Goal: Task Accomplishment & Management: Use online tool/utility

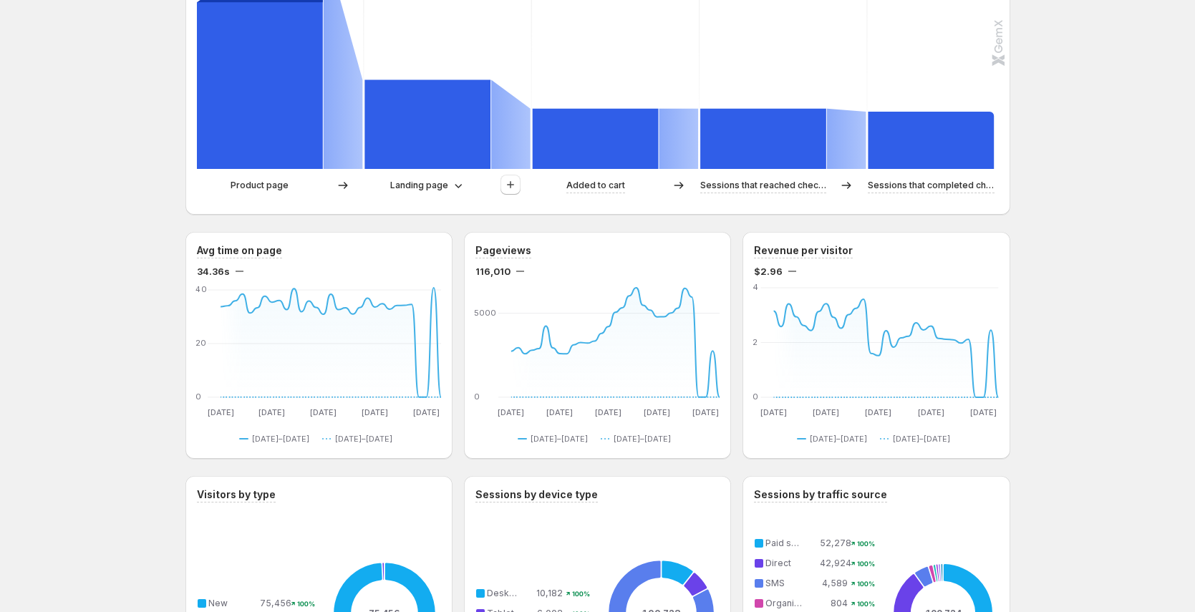
scroll to position [163, 0]
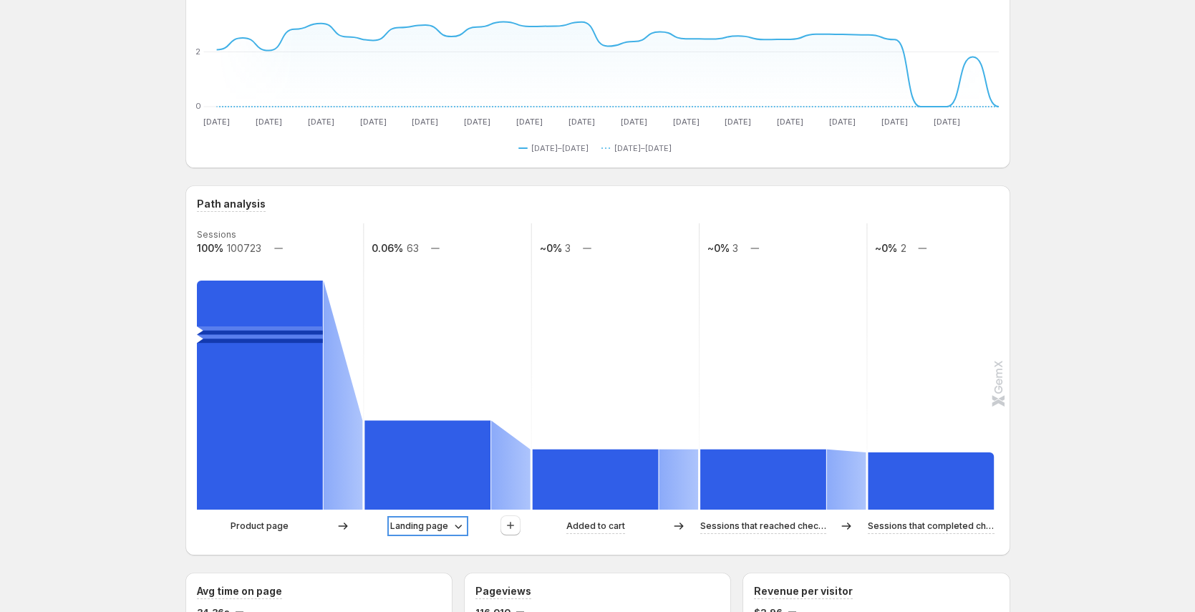
click at [458, 527] on icon at bounding box center [458, 526] width 14 height 14
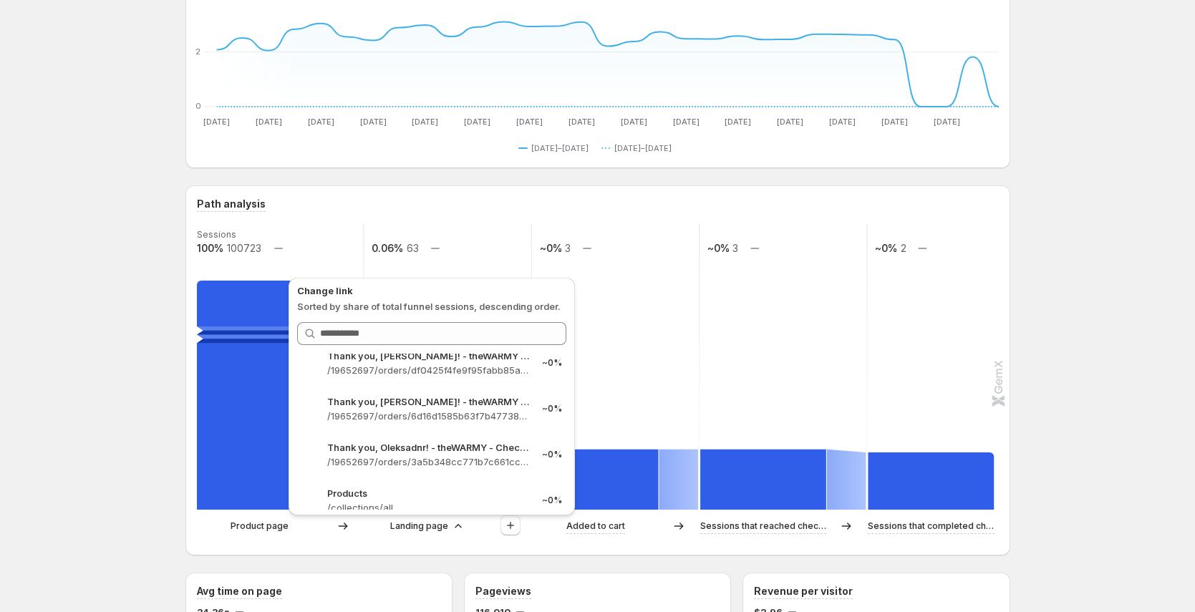
scroll to position [2723, 0]
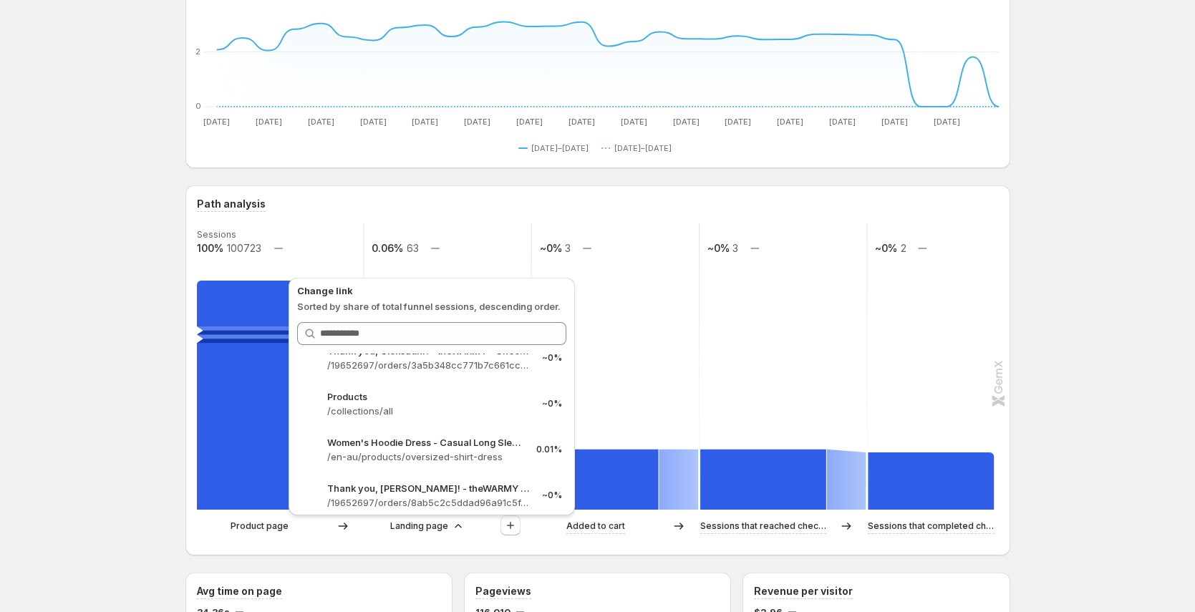
click at [546, 251] on text "~0%" at bounding box center [550, 248] width 22 height 12
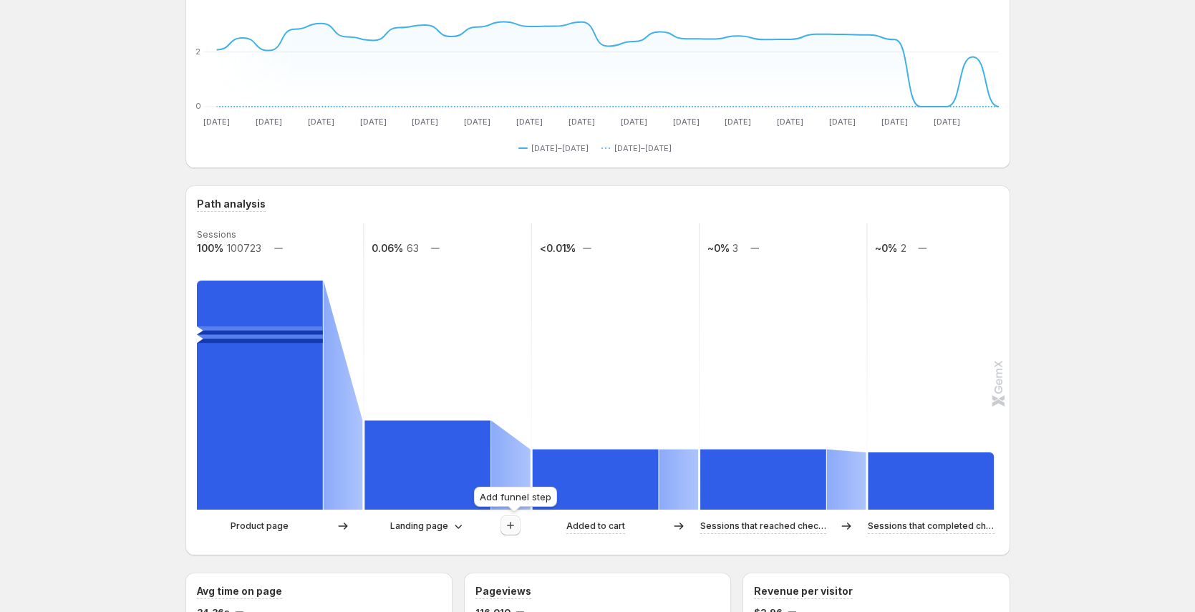
click at [516, 524] on icon "button" at bounding box center [511, 526] width 14 height 14
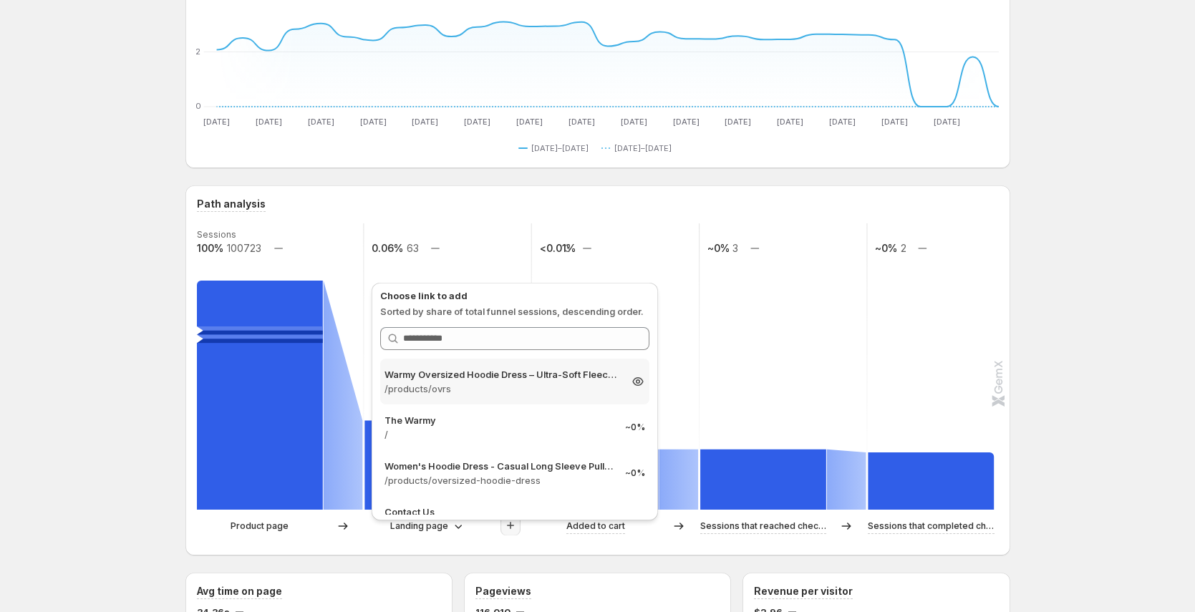
click at [534, 392] on p "/products/ovrs" at bounding box center [502, 389] width 235 height 14
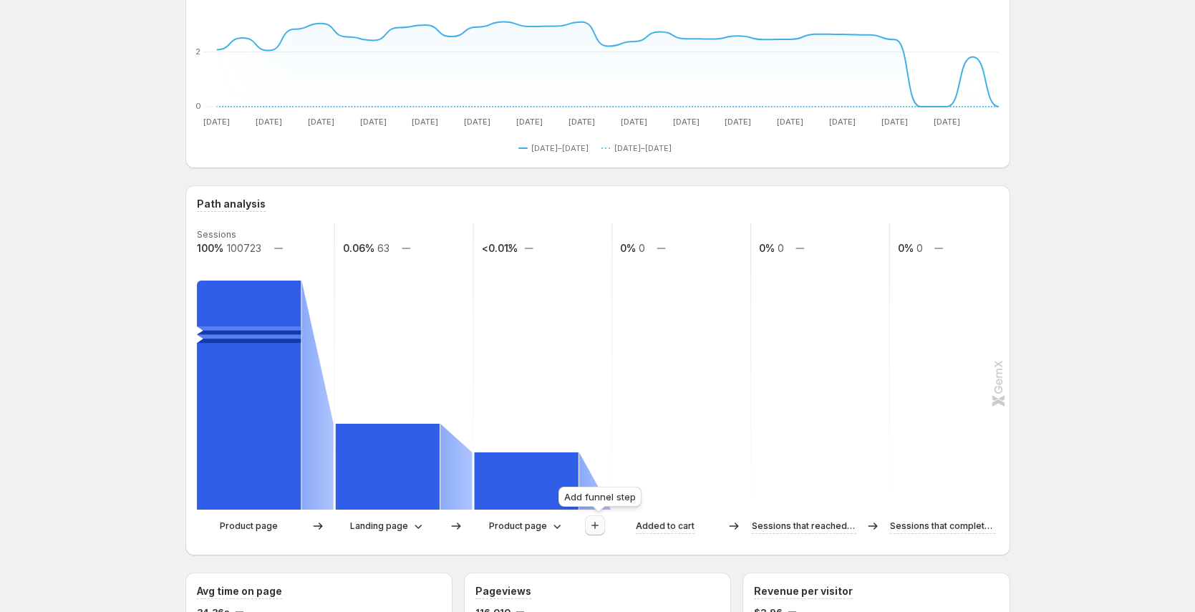
click at [596, 527] on icon "button" at bounding box center [595, 526] width 14 height 14
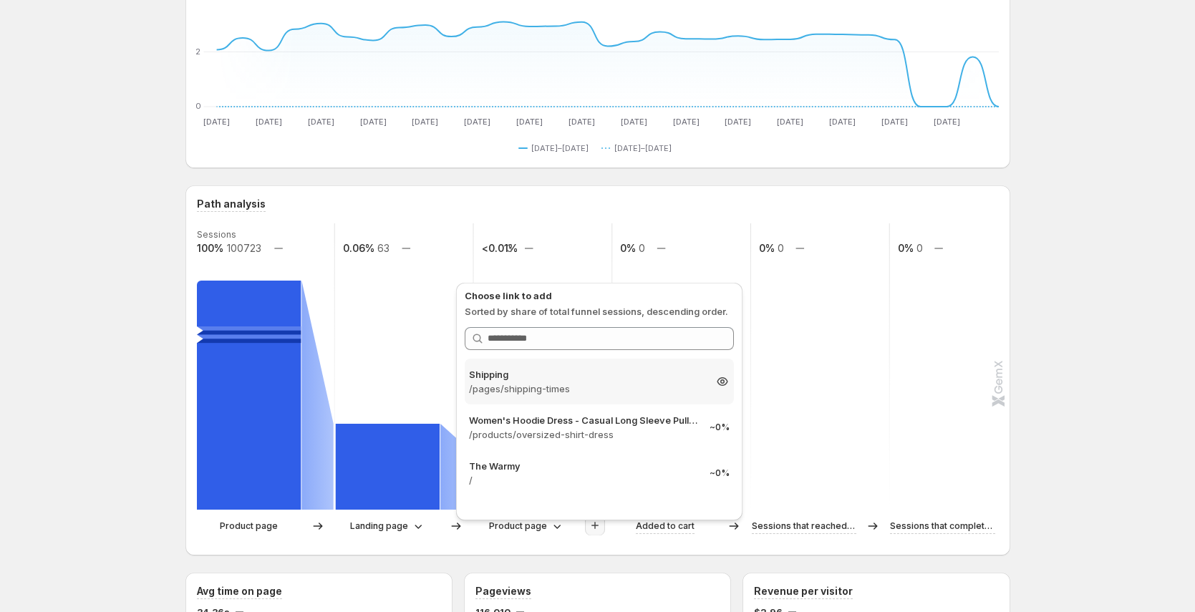
click at [553, 385] on p "/pages/shipping-times" at bounding box center [586, 389] width 235 height 14
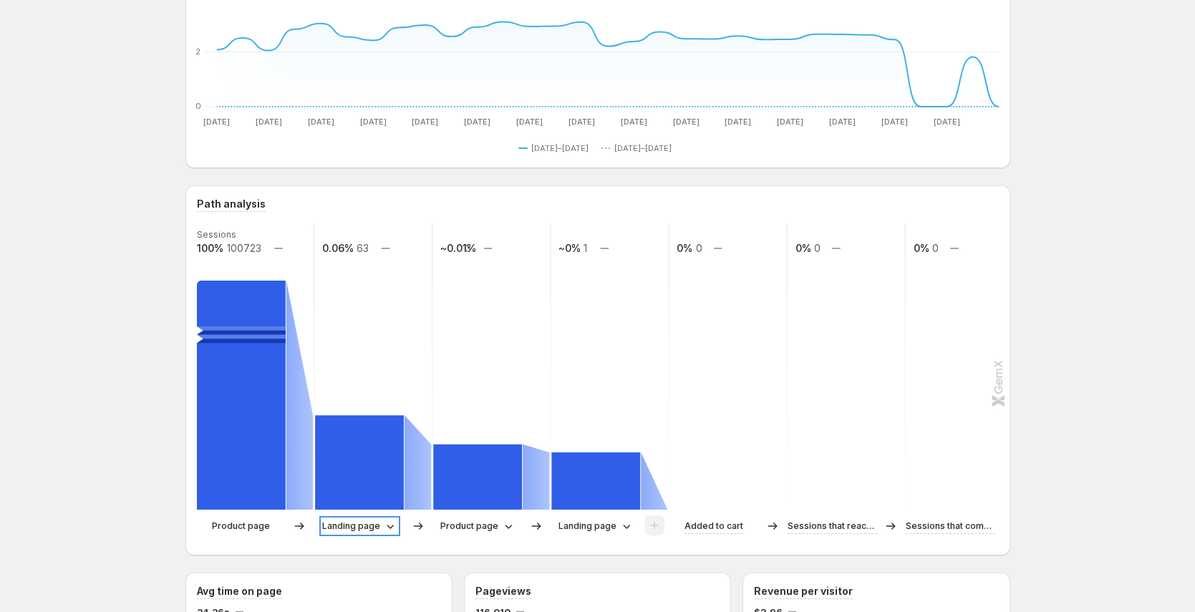
click at [380, 528] on p "Landing page" at bounding box center [351, 526] width 58 height 14
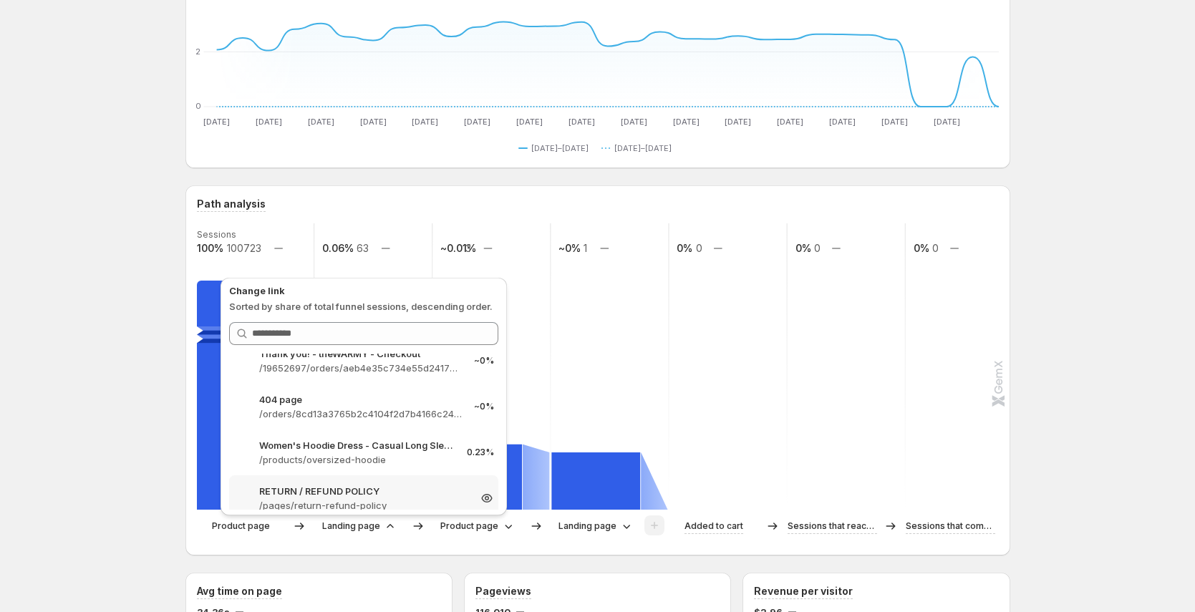
scroll to position [6248, 0]
click at [399, 458] on p "/products/oversized-hoodie" at bounding box center [363, 461] width 209 height 14
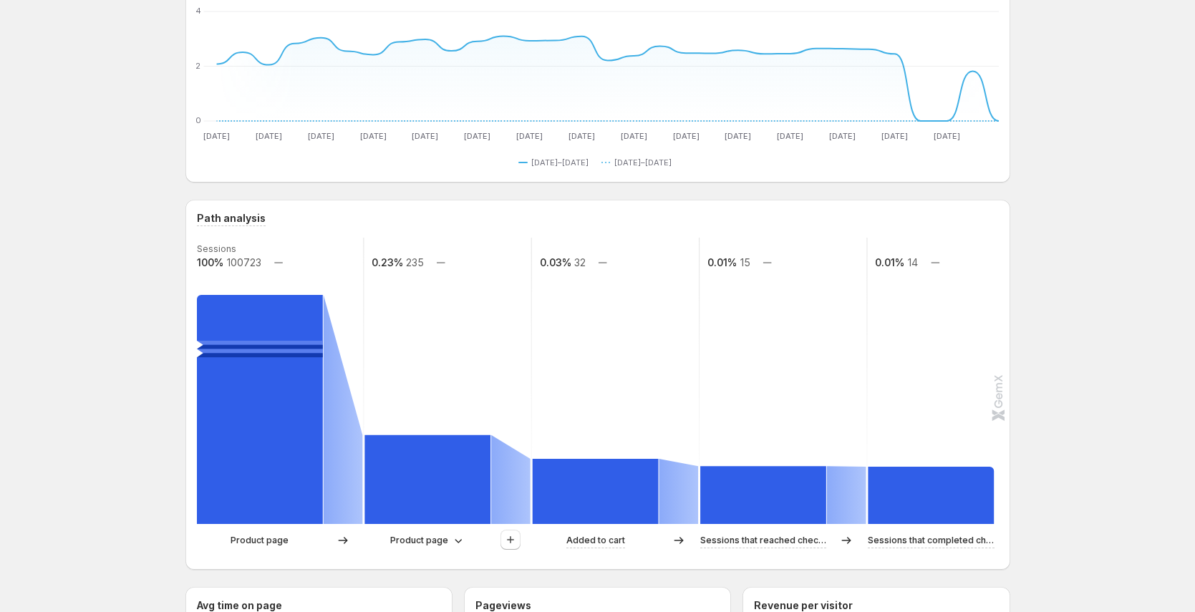
scroll to position [143, 0]
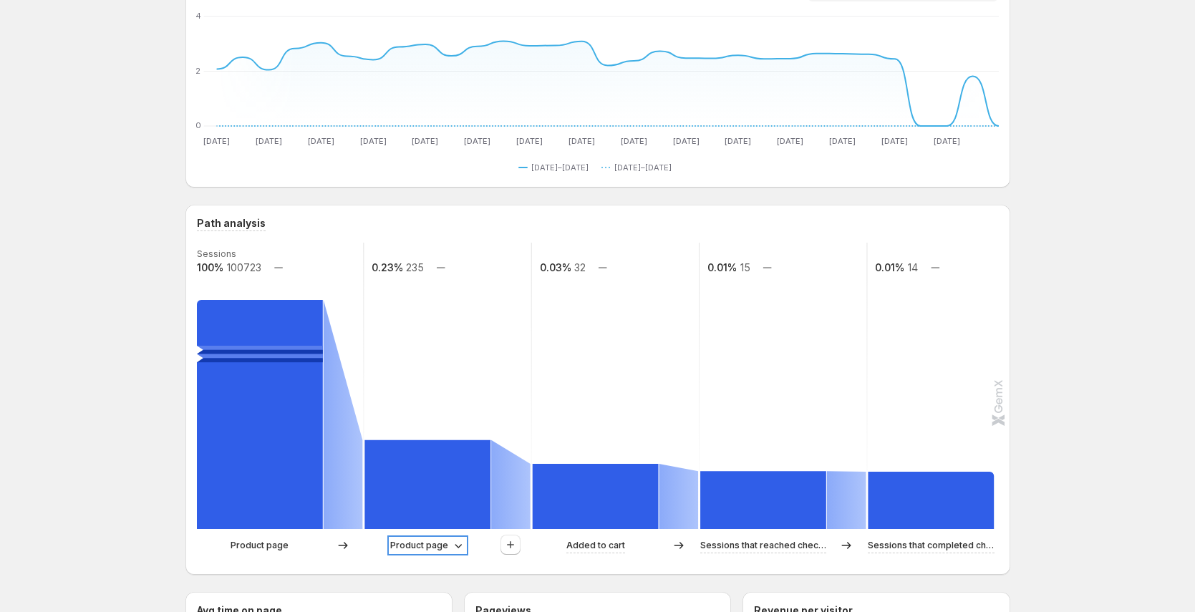
click at [440, 544] on p "Product page" at bounding box center [419, 546] width 58 height 14
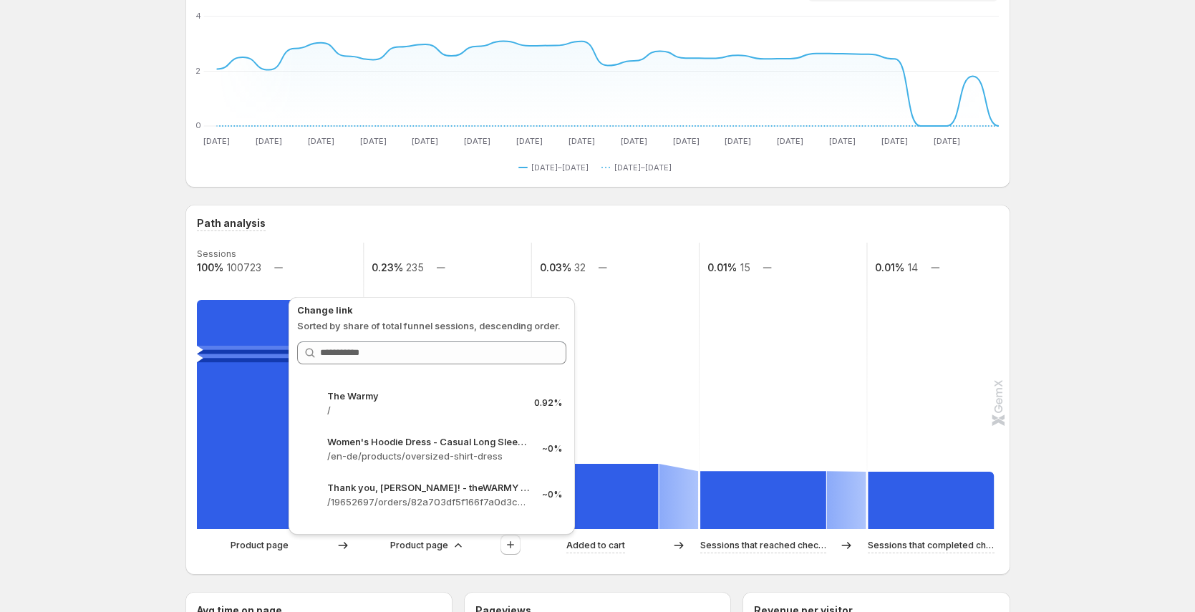
scroll to position [4658, 0]
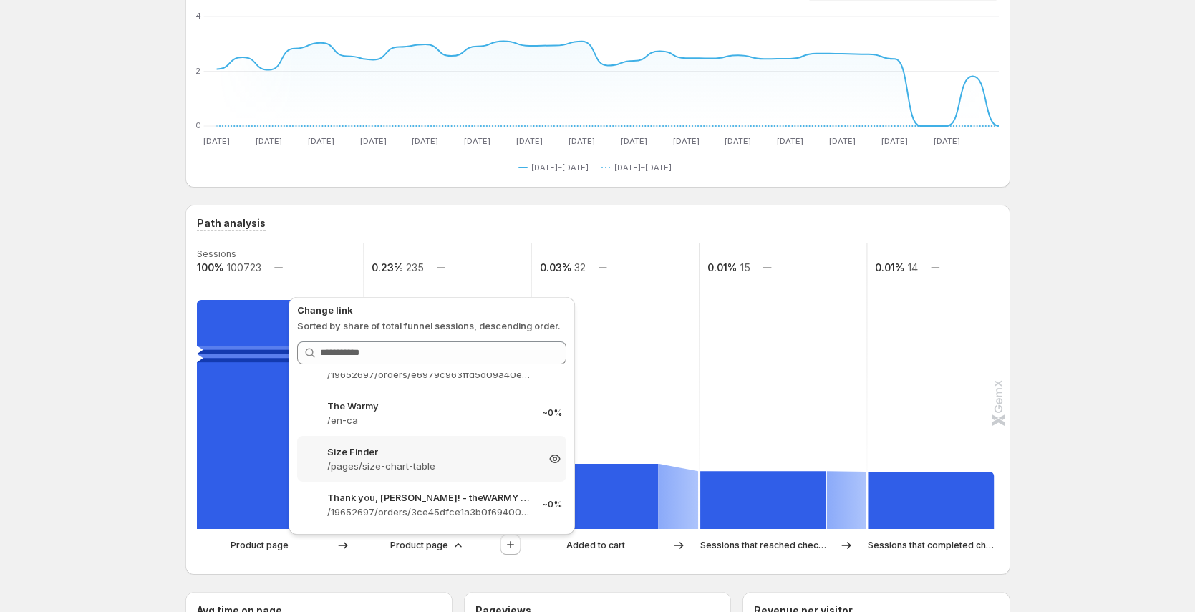
click at [481, 466] on p "/pages/size-chart-table" at bounding box center [431, 466] width 209 height 14
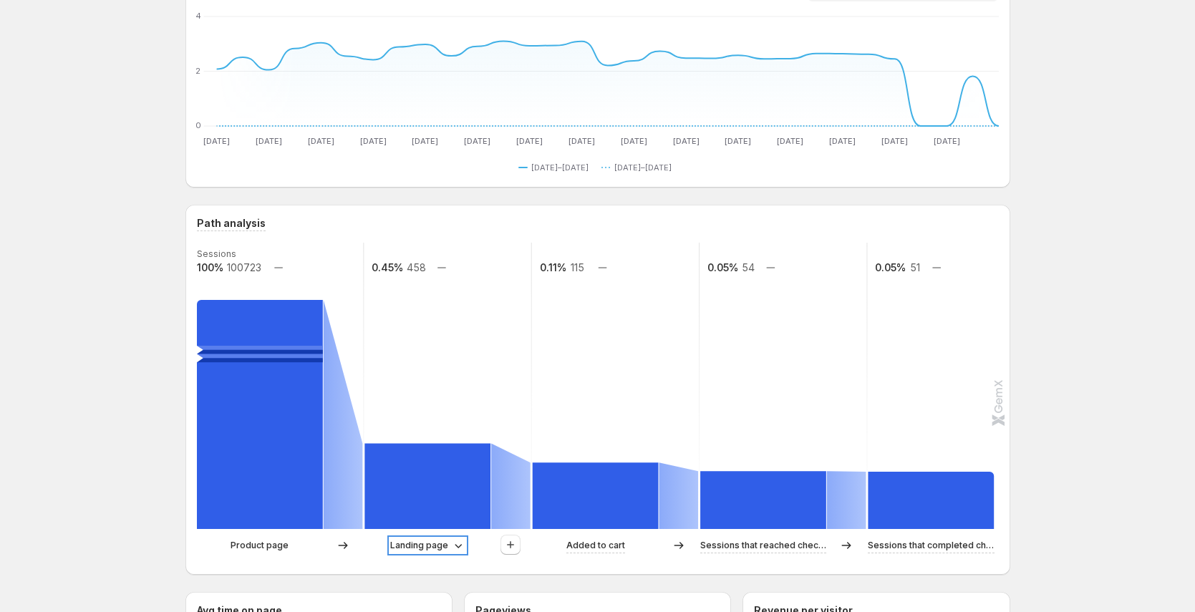
click at [433, 550] on p "Landing page" at bounding box center [419, 546] width 58 height 14
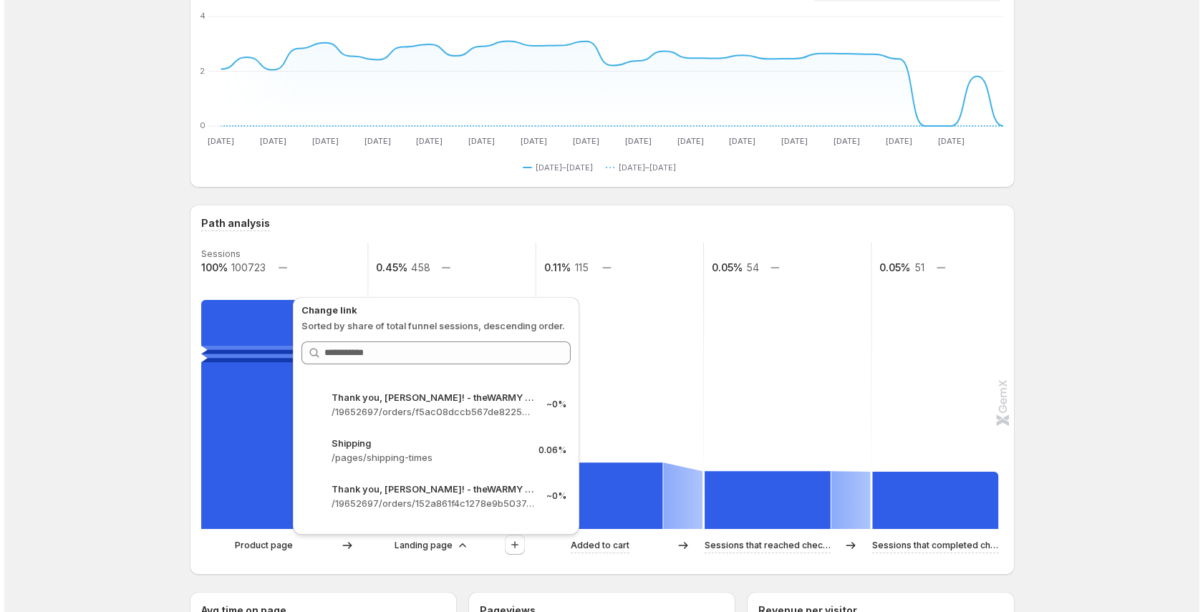
scroll to position [955, 0]
